Goal: Transaction & Acquisition: Purchase product/service

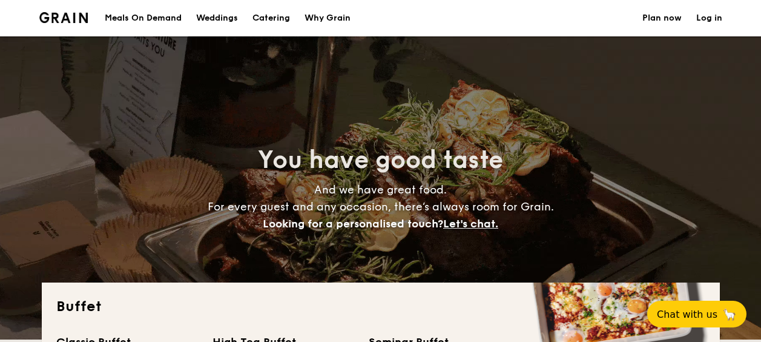
select select
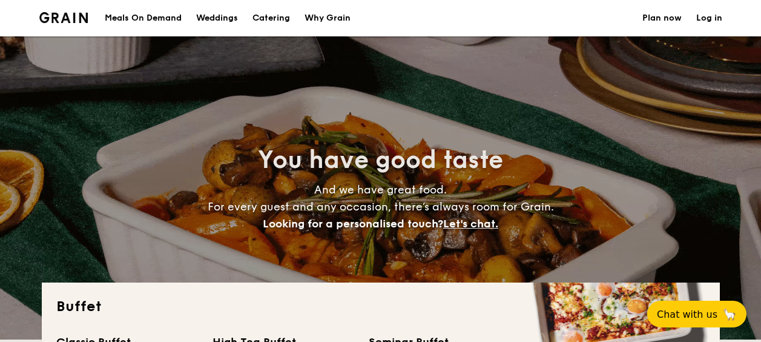
click at [1, 17] on div "Meals On Demand Weddings Catering Why Grain Plan now Log in" at bounding box center [380, 18] width 761 height 36
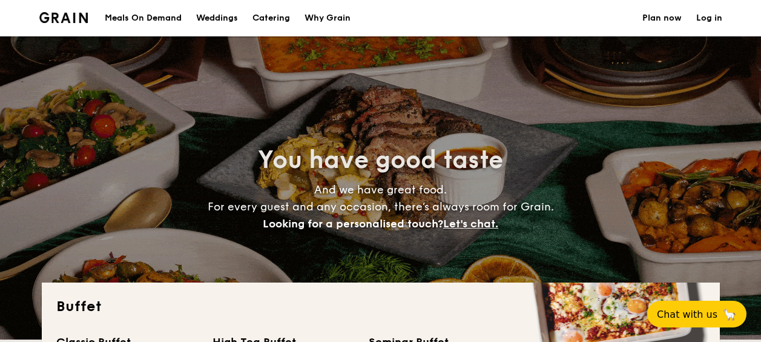
click at [259, 22] on h1 "Catering" at bounding box center [272, 18] width 38 height 36
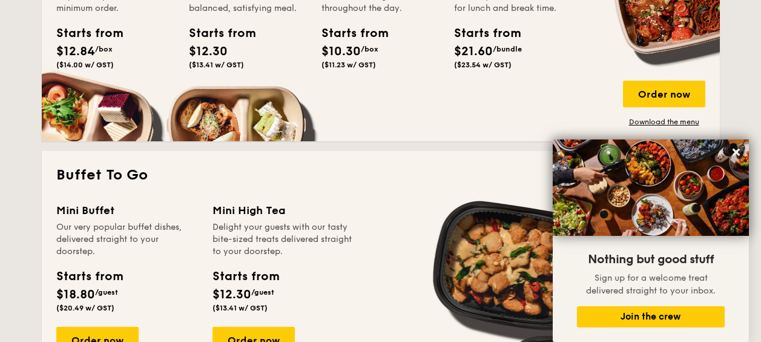
scroll to position [666, 0]
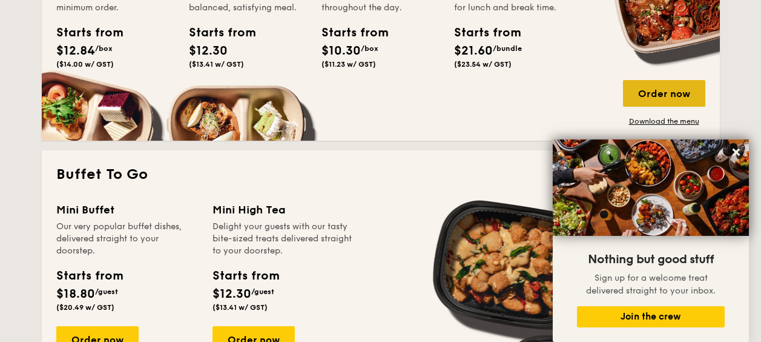
click at [662, 94] on div "Order now" at bounding box center [664, 93] width 82 height 27
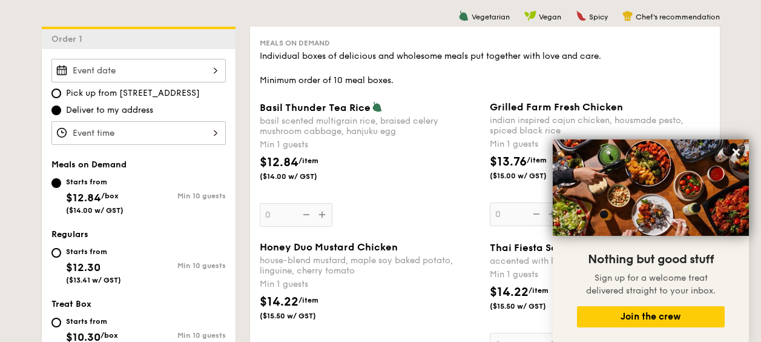
scroll to position [365, 0]
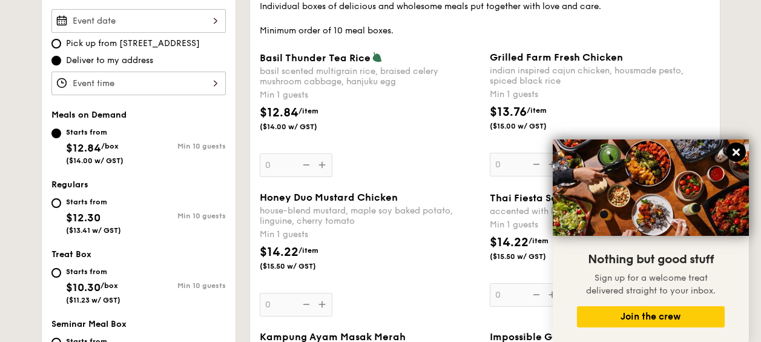
click at [734, 149] on icon at bounding box center [736, 151] width 7 height 7
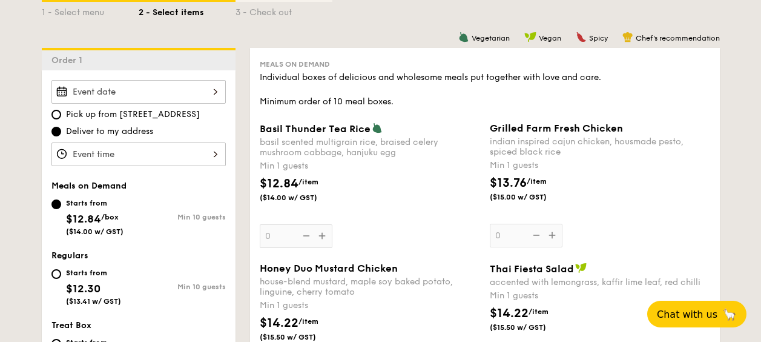
scroll to position [327, 0]
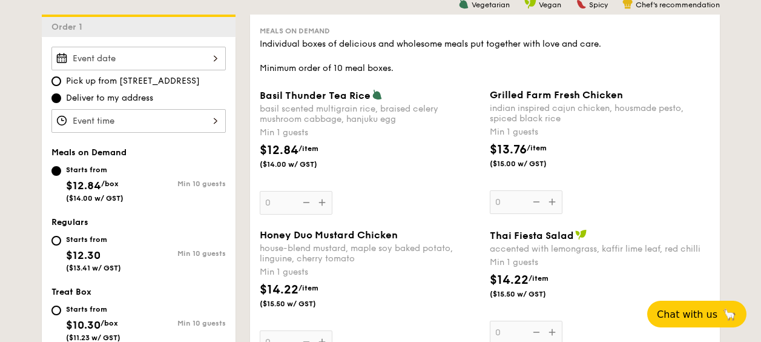
click at [323, 199] on div "Basil Thunder Tea [PERSON_NAME] scented multigrain rice, braised celery mushroo…" at bounding box center [370, 151] width 220 height 125
click at [323, 199] on input "0" at bounding box center [296, 203] width 73 height 24
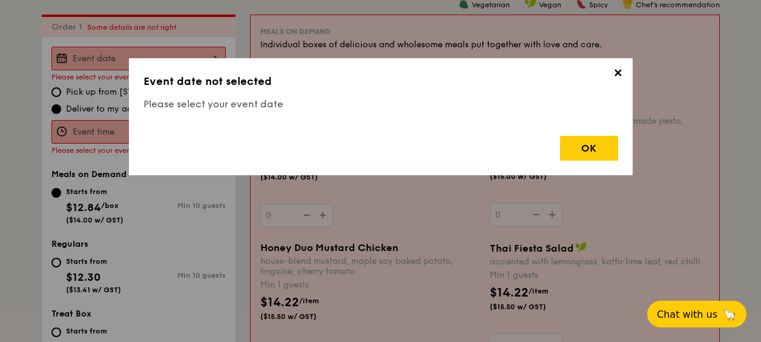
scroll to position [323, 0]
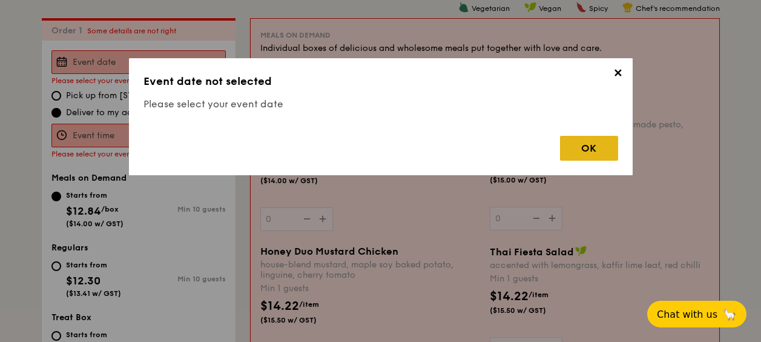
click at [563, 150] on div "OK" at bounding box center [589, 148] width 58 height 25
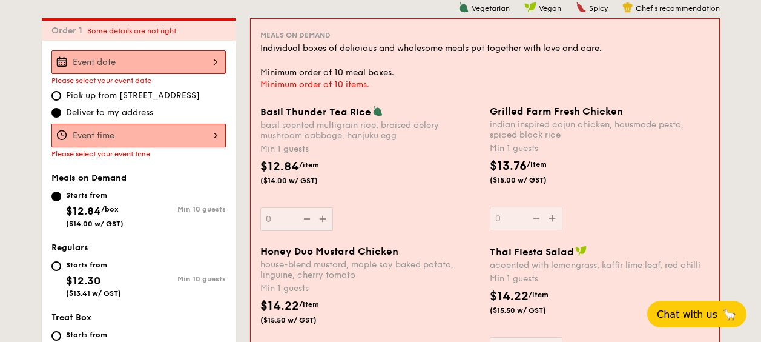
click at [134, 57] on input "Basil Thunder Tea [PERSON_NAME] scented multigrain rice, braised celery mushroo…" at bounding box center [138, 62] width 174 height 24
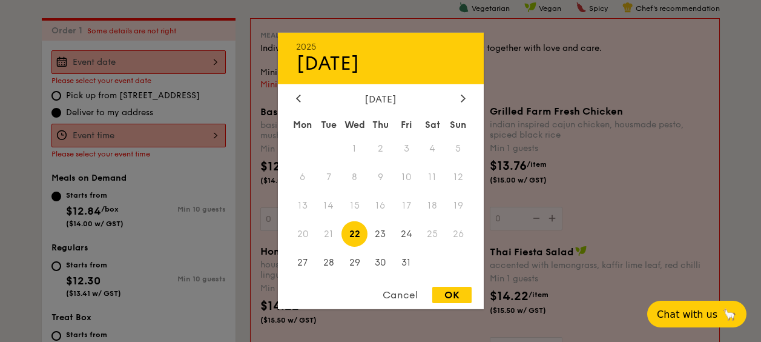
click at [455, 103] on div "[DATE]" at bounding box center [381, 99] width 170 height 12
click at [461, 101] on icon at bounding box center [463, 98] width 5 height 8
click at [377, 236] on span "20" at bounding box center [381, 233] width 26 height 26
click at [452, 293] on div "OK" at bounding box center [451, 294] width 39 height 16
type input "[DATE]"
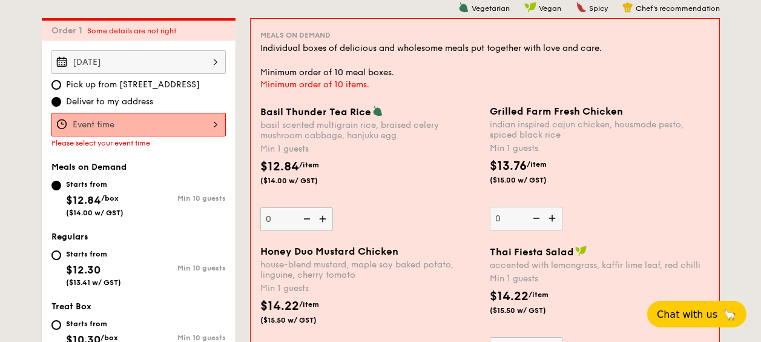
click at [322, 216] on img at bounding box center [324, 218] width 18 height 23
click at [322, 216] on input "0" at bounding box center [296, 219] width 73 height 24
click at [322, 220] on img at bounding box center [324, 218] width 18 height 23
click at [322, 220] on input "1" at bounding box center [296, 219] width 73 height 24
click at [322, 220] on img at bounding box center [324, 218] width 18 height 23
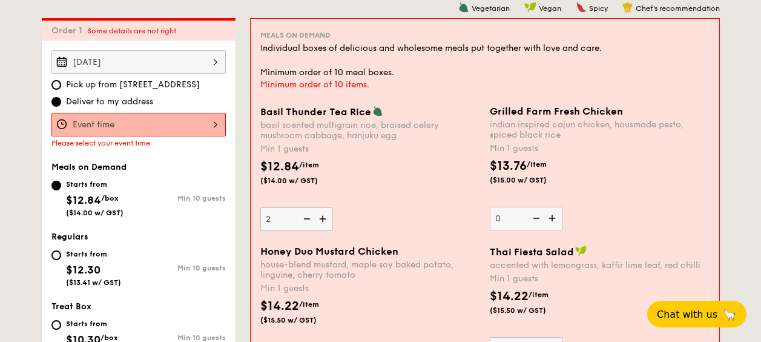
click at [322, 220] on input "2" at bounding box center [296, 219] width 73 height 24
click at [322, 220] on img at bounding box center [324, 218] width 18 height 23
click at [322, 220] on input "3" at bounding box center [296, 219] width 73 height 24
type input "4"
click at [547, 217] on img at bounding box center [553, 217] width 18 height 23
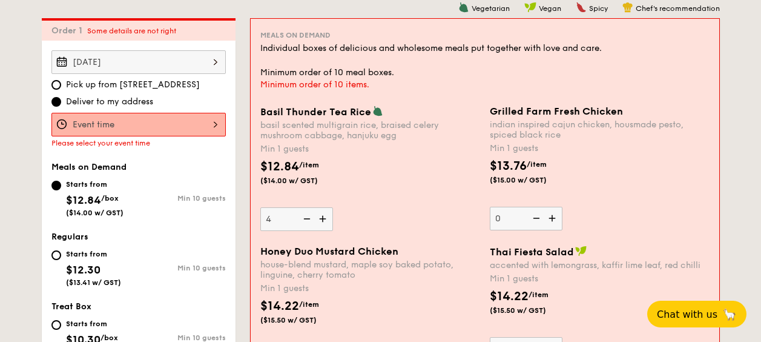
click at [547, 217] on input "0" at bounding box center [526, 218] width 73 height 24
click at [549, 217] on img at bounding box center [553, 217] width 18 height 23
click at [549, 217] on input "1" at bounding box center [526, 218] width 73 height 24
click at [551, 217] on img at bounding box center [553, 217] width 18 height 23
click at [551, 217] on input "2" at bounding box center [526, 218] width 73 height 24
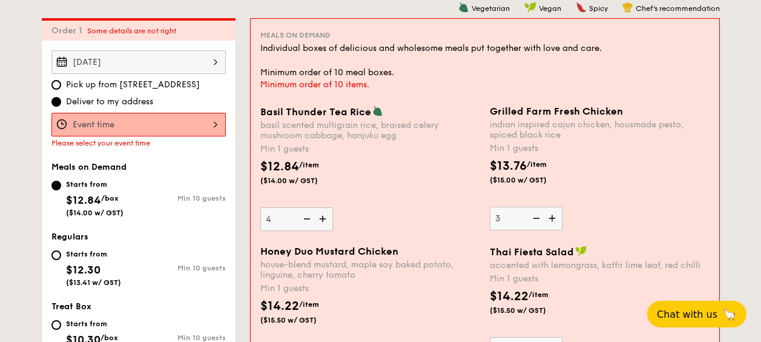
click at [551, 217] on img at bounding box center [553, 217] width 18 height 23
click at [551, 217] on input "3" at bounding box center [526, 218] width 73 height 24
type input "4"
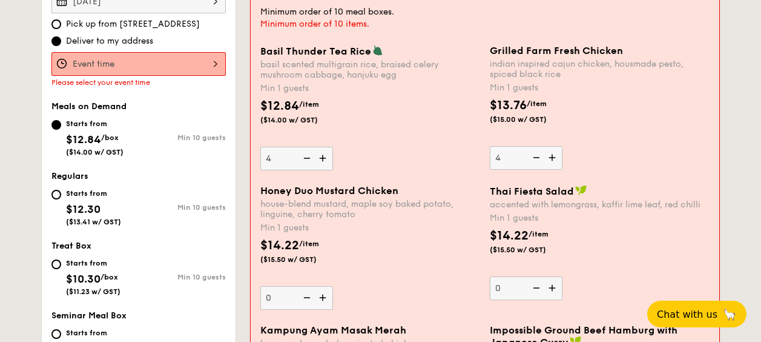
click at [326, 157] on img at bounding box center [324, 158] width 18 height 23
click at [326, 157] on input "4" at bounding box center [296, 159] width 73 height 24
type input "5"
click at [553, 165] on img at bounding box center [553, 157] width 18 height 23
click at [553, 165] on input "4" at bounding box center [526, 158] width 73 height 24
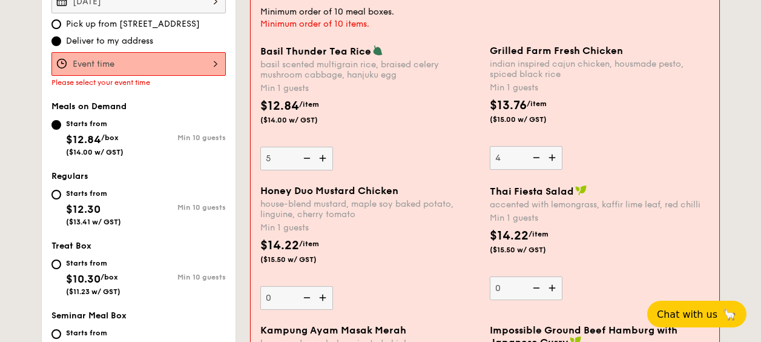
type input "5"
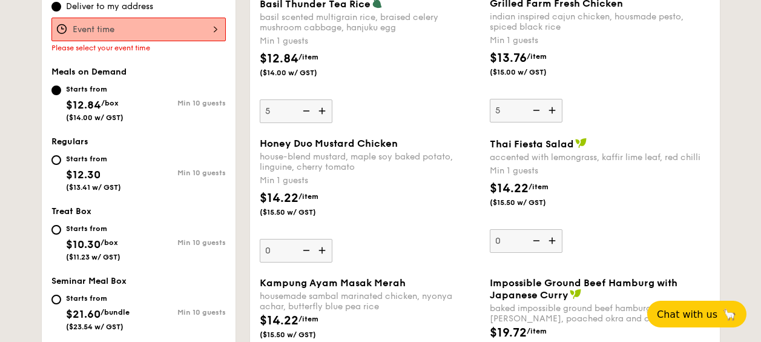
scroll to position [444, 0]
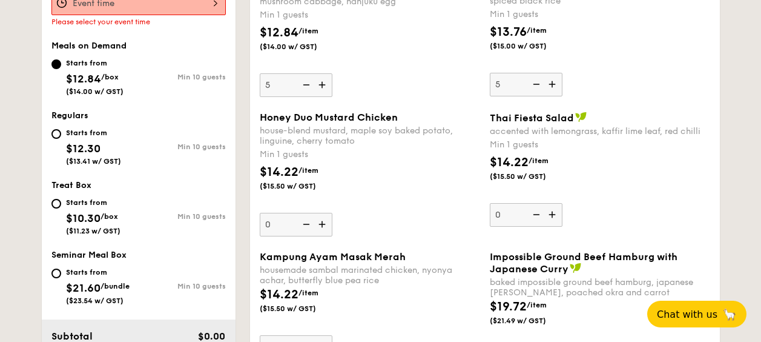
click at [385, 206] on div "Honey Duo Mustard Chicken house-blend mustard, maple soy baked potato, linguine…" at bounding box center [370, 173] width 220 height 125
click at [332, 213] on input "0" at bounding box center [296, 225] width 73 height 24
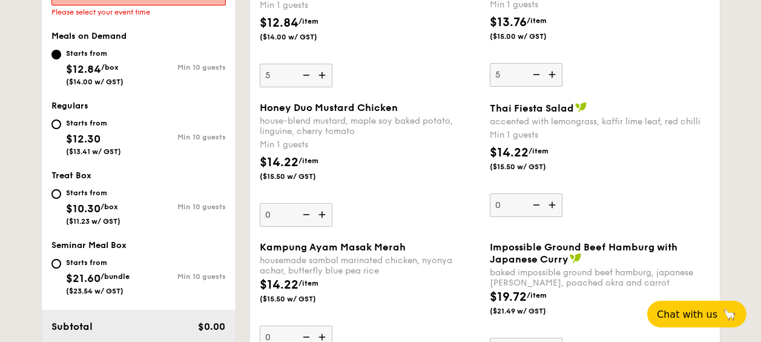
scroll to position [384, 0]
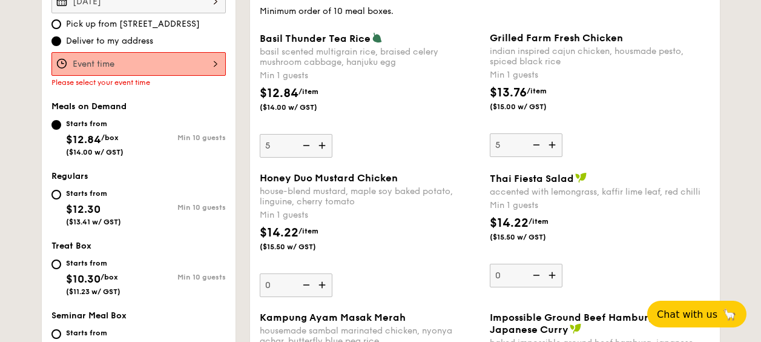
click at [321, 286] on img at bounding box center [323, 284] width 18 height 23
click at [321, 286] on input "0" at bounding box center [296, 285] width 73 height 24
click at [321, 286] on img at bounding box center [323, 284] width 18 height 23
click at [321, 286] on input "1" at bounding box center [296, 285] width 73 height 24
click at [321, 286] on img at bounding box center [323, 284] width 18 height 23
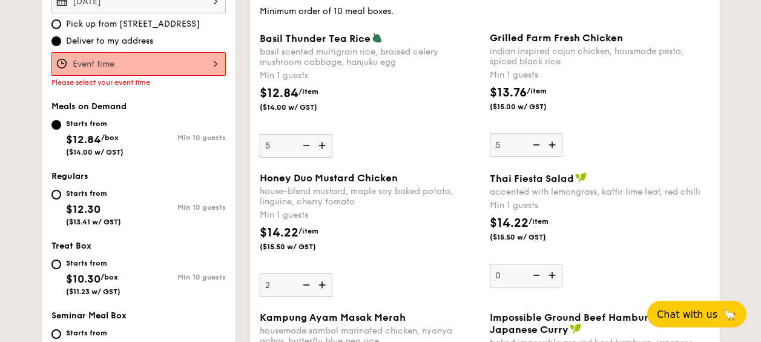
click at [321, 286] on input "2" at bounding box center [296, 285] width 73 height 24
click at [321, 286] on img at bounding box center [323, 284] width 18 height 23
click at [321, 286] on input "3" at bounding box center [296, 285] width 73 height 24
click at [321, 286] on img at bounding box center [323, 284] width 18 height 23
click at [321, 286] on input "4" at bounding box center [296, 285] width 73 height 24
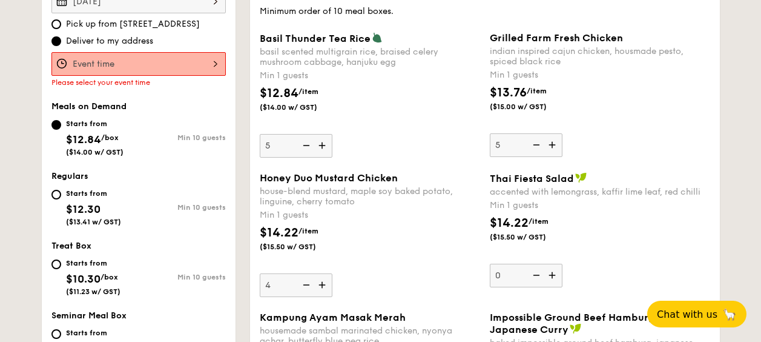
type input "5"
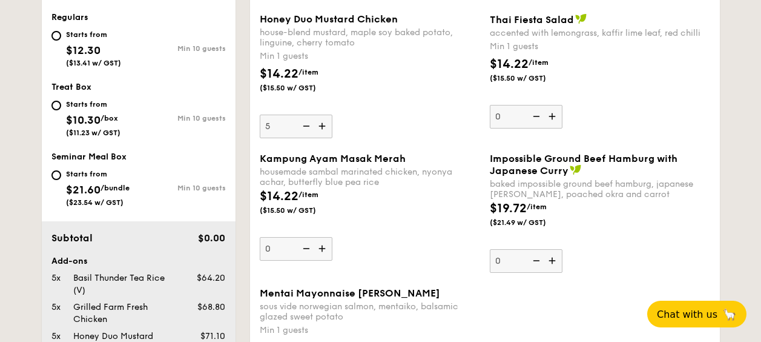
scroll to position [566, 0]
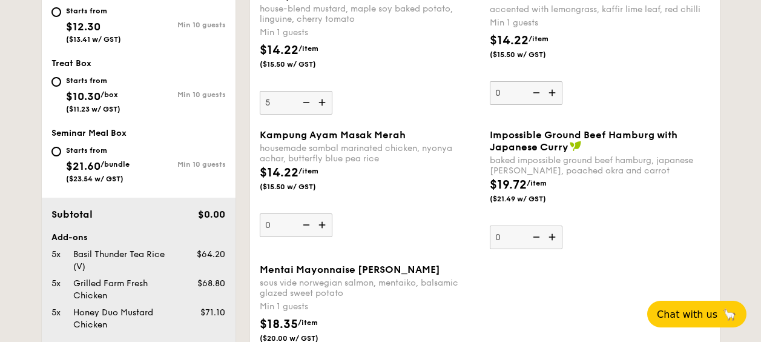
click at [320, 225] on img at bounding box center [323, 224] width 18 height 23
click at [320, 225] on input "0" at bounding box center [296, 225] width 73 height 24
click at [320, 225] on img at bounding box center [323, 224] width 18 height 23
click at [320, 225] on input "1" at bounding box center [296, 225] width 73 height 24
click at [320, 225] on img at bounding box center [323, 224] width 18 height 23
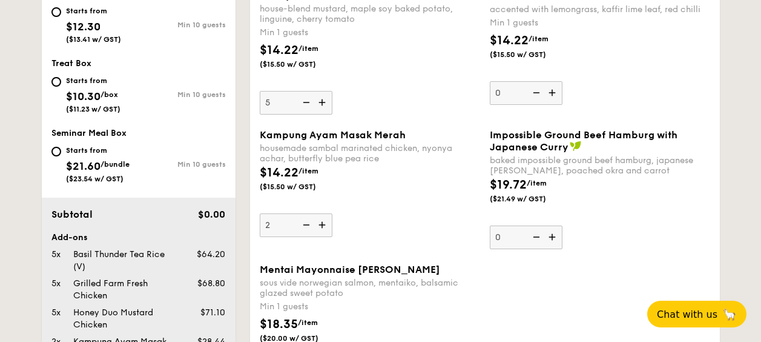
click at [320, 225] on input "2" at bounding box center [296, 225] width 73 height 24
click at [320, 225] on img at bounding box center [323, 224] width 18 height 23
click at [320, 225] on input "3" at bounding box center [296, 225] width 73 height 24
click at [320, 225] on img at bounding box center [323, 224] width 18 height 23
click at [320, 225] on input "4" at bounding box center [296, 225] width 73 height 24
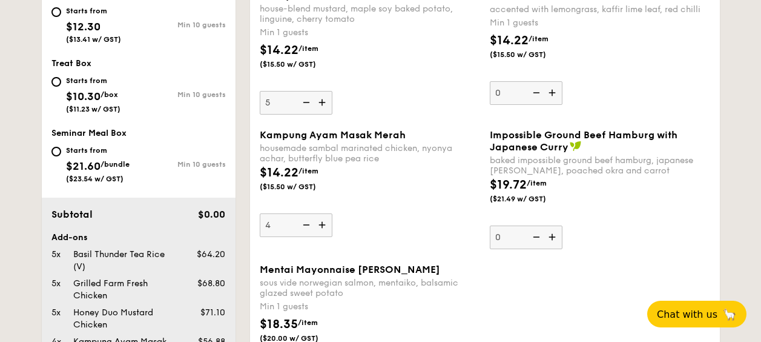
type input "5"
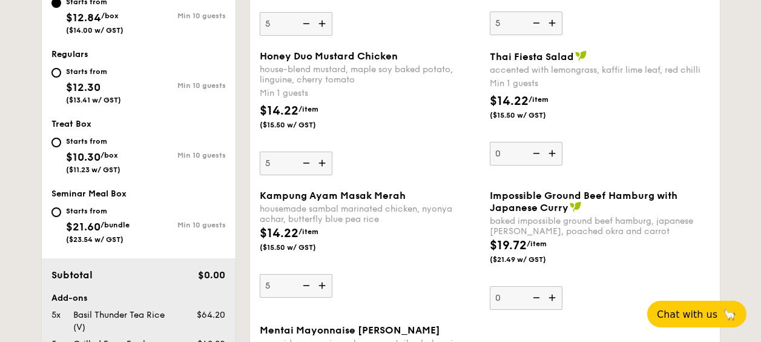
click at [299, 163] on img at bounding box center [305, 162] width 18 height 23
click at [299, 163] on input "5" at bounding box center [296, 163] width 73 height 24
click at [299, 163] on img at bounding box center [305, 162] width 18 height 23
click at [299, 163] on input "4" at bounding box center [296, 163] width 73 height 24
click at [299, 163] on img at bounding box center [305, 162] width 18 height 23
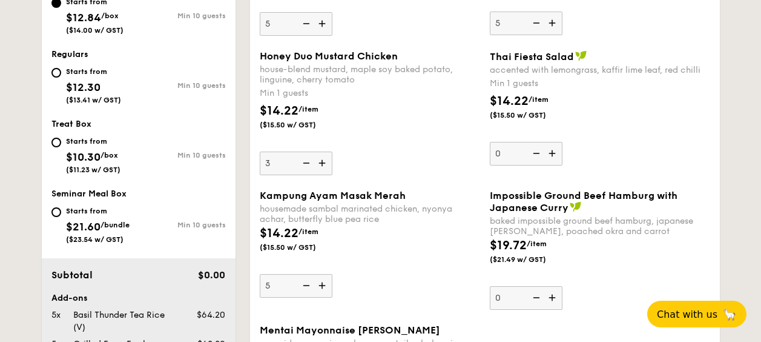
click at [299, 163] on input "3" at bounding box center [296, 163] width 73 height 24
click at [299, 163] on img at bounding box center [305, 162] width 18 height 23
click at [299, 163] on input "2" at bounding box center [296, 163] width 73 height 24
click at [299, 163] on img at bounding box center [305, 162] width 18 height 23
click at [299, 163] on input "1" at bounding box center [296, 163] width 73 height 24
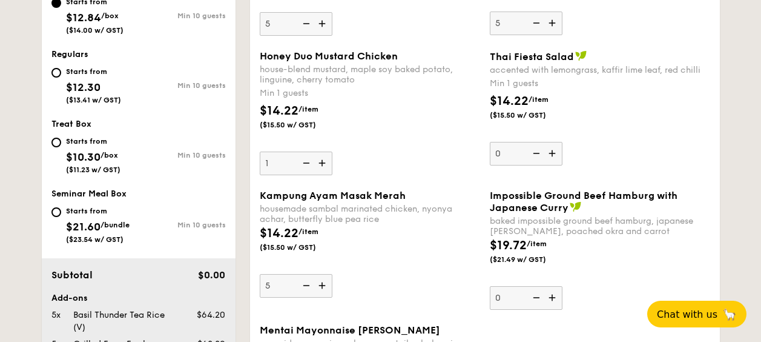
type input "0"
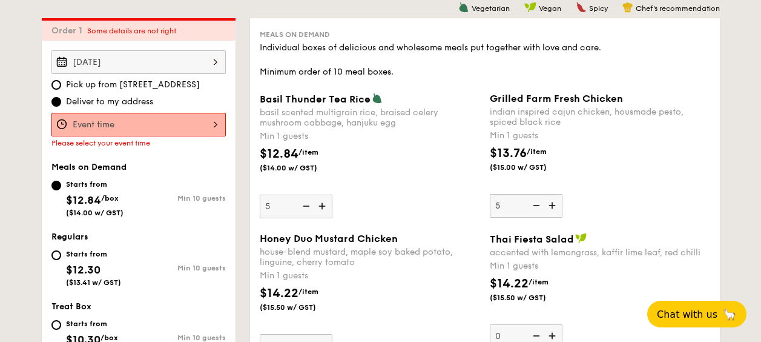
click at [385, 169] on div "$12.84 /item ($14.00 w/ GST)" at bounding box center [370, 166] width 230 height 42
click at [332, 194] on input "5" at bounding box center [296, 206] width 73 height 24
click at [302, 205] on img at bounding box center [305, 205] width 18 height 23
click at [302, 205] on input "5" at bounding box center [296, 206] width 73 height 24
click at [302, 205] on img at bounding box center [305, 205] width 18 height 23
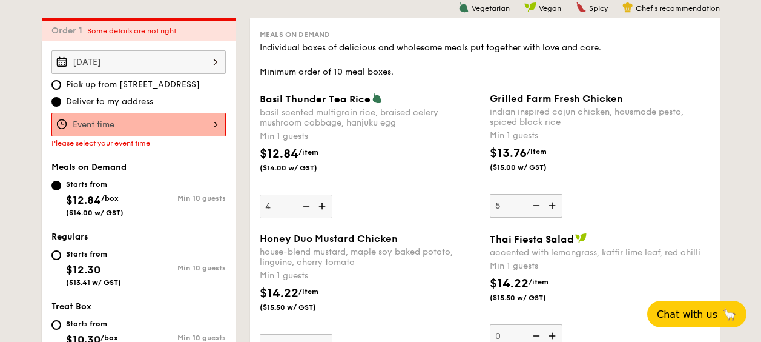
click at [302, 205] on input "4" at bounding box center [296, 206] width 73 height 24
click at [302, 205] on img at bounding box center [305, 205] width 18 height 23
click at [302, 205] on input "3" at bounding box center [296, 206] width 73 height 24
type input "2"
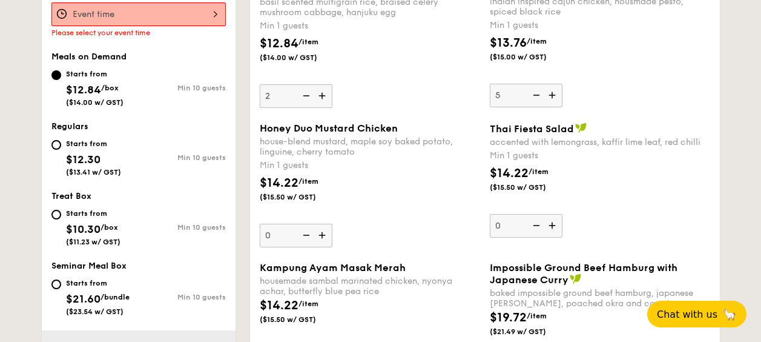
scroll to position [444, 0]
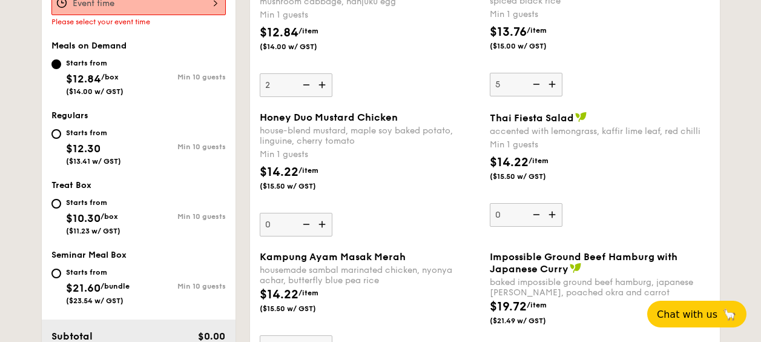
click at [324, 222] on img at bounding box center [323, 224] width 18 height 23
click at [324, 222] on input "0" at bounding box center [296, 225] width 73 height 24
click at [324, 222] on img at bounding box center [323, 224] width 18 height 23
click at [324, 222] on input "1" at bounding box center [296, 225] width 73 height 24
click at [324, 222] on img at bounding box center [323, 224] width 18 height 23
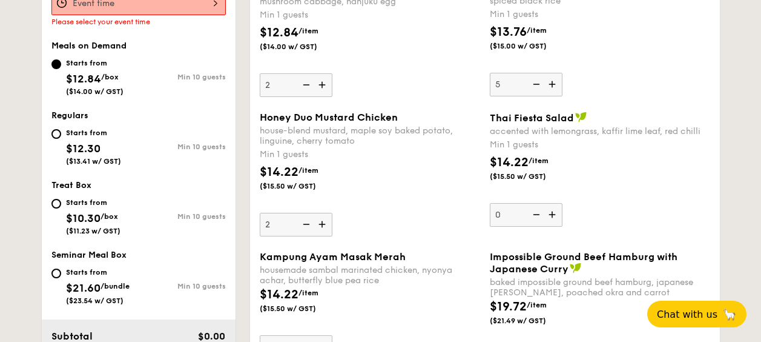
click at [324, 222] on input "2" at bounding box center [296, 225] width 73 height 24
type input "3"
click at [412, 192] on div "$14.22 /item ($15.50 w/ GST)" at bounding box center [370, 184] width 230 height 42
click at [332, 213] on input "3" at bounding box center [296, 225] width 73 height 24
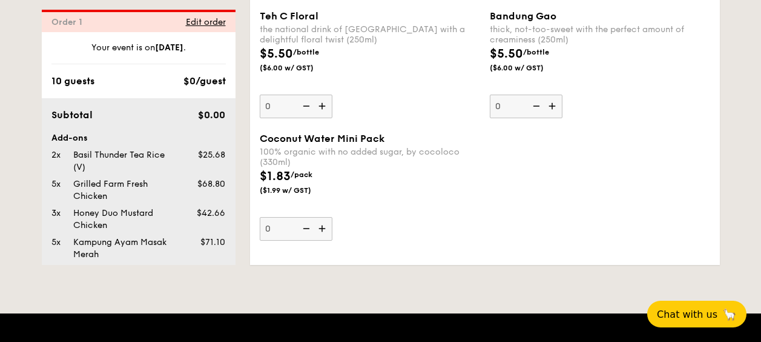
scroll to position [104, 0]
